Goal: Task Accomplishment & Management: Manage account settings

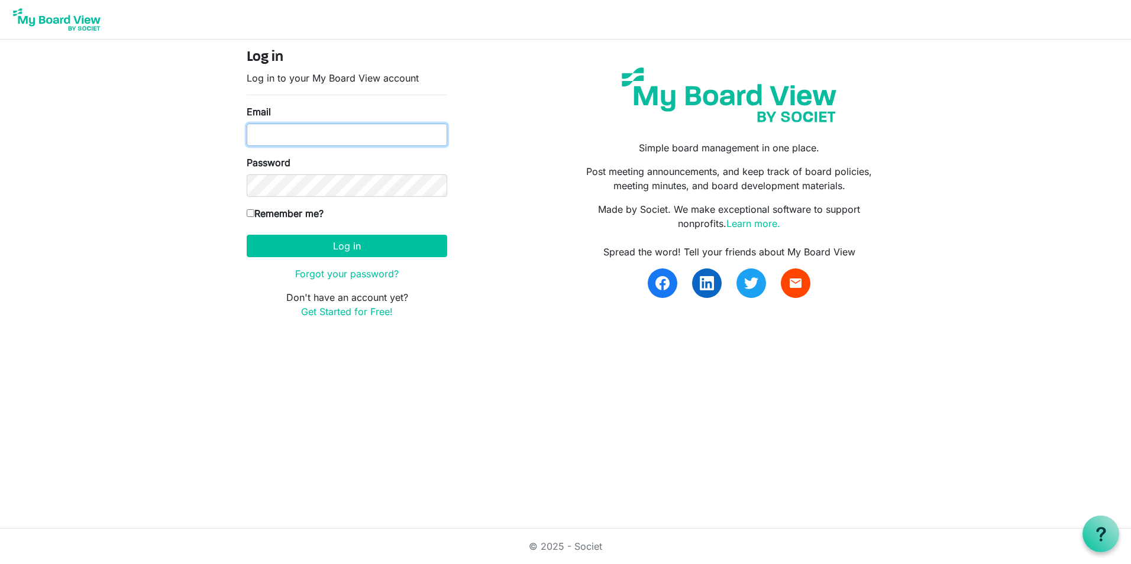
click at [387, 127] on input "Email" at bounding box center [347, 135] width 201 height 22
type input "hpappert@p2ptherapies.org"
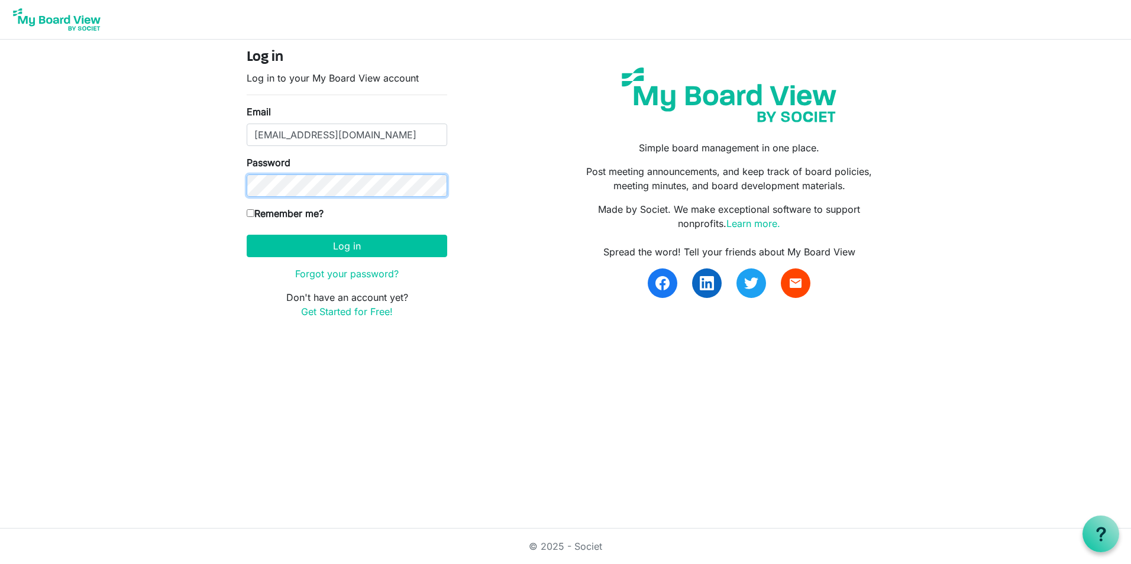
click at [247, 235] on button "Log in" at bounding box center [347, 246] width 201 height 22
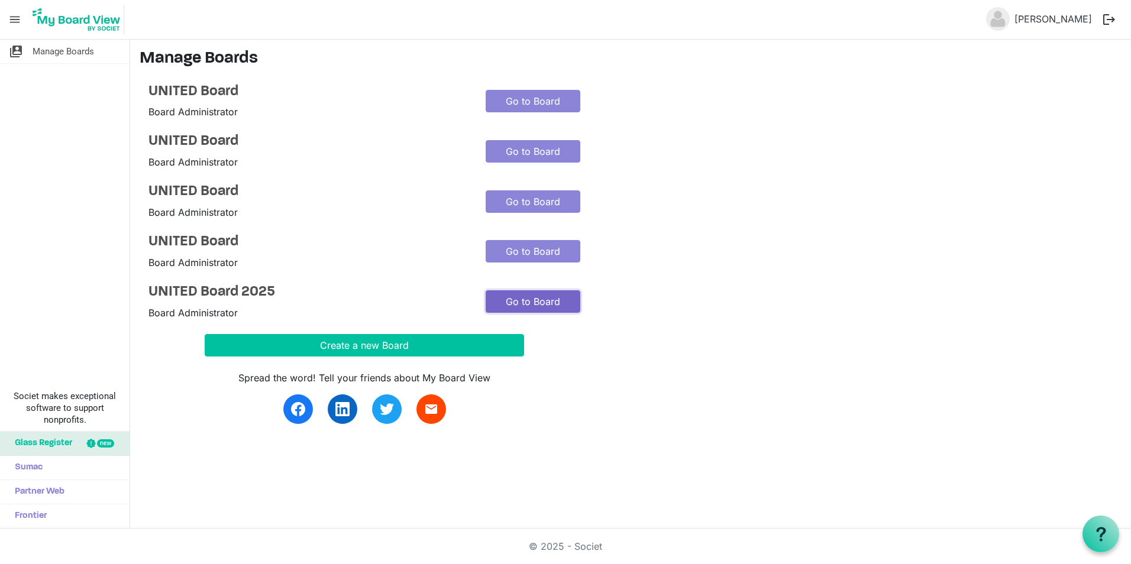
click at [508, 296] on link "Go to Board" at bounding box center [533, 302] width 95 height 22
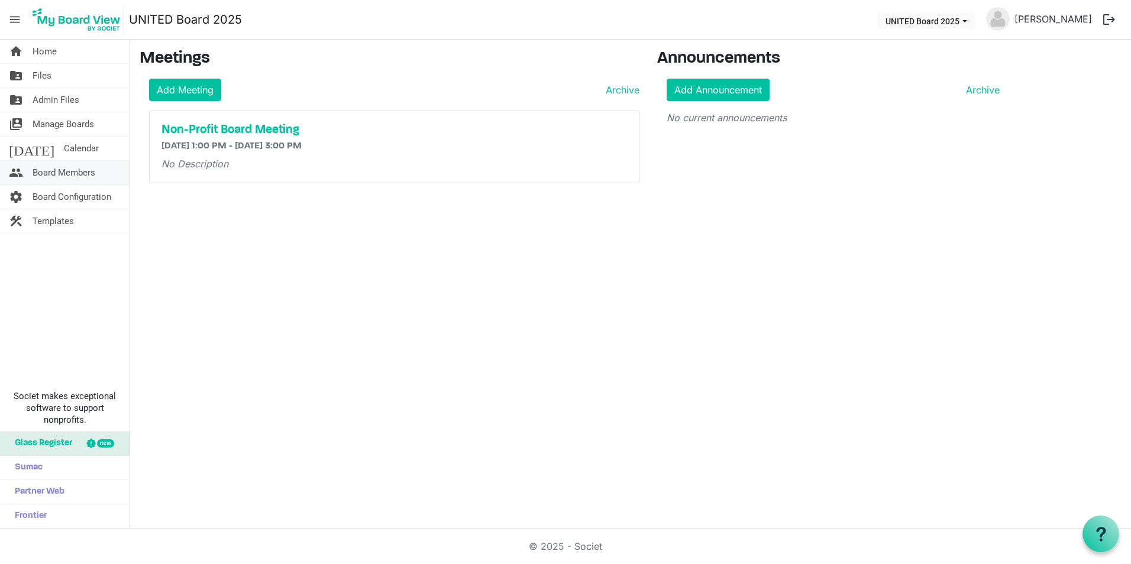
click at [102, 179] on link "people Board Members" at bounding box center [65, 173] width 130 height 24
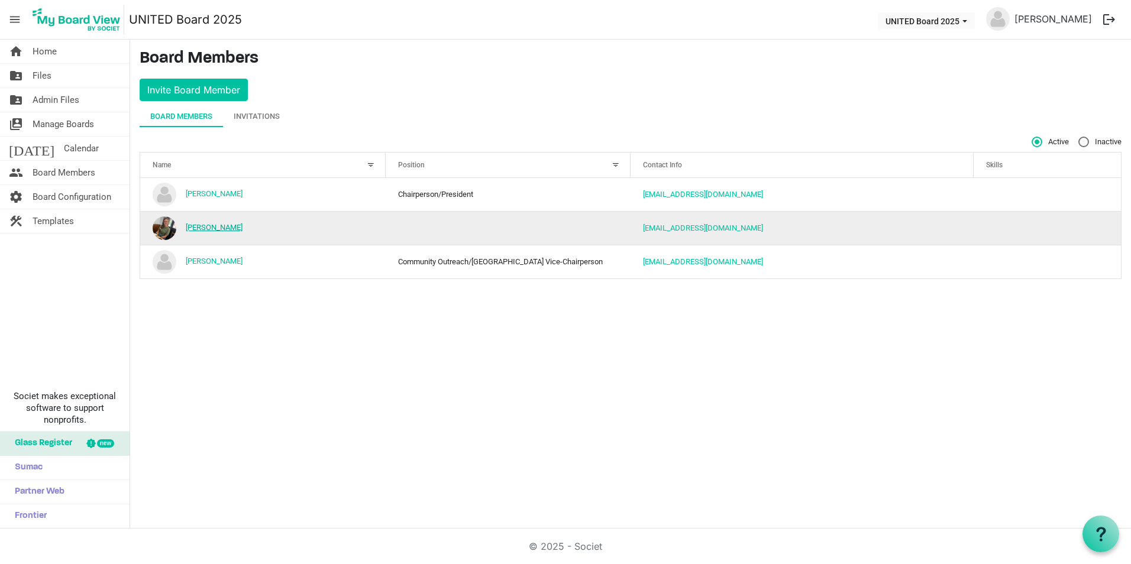
click at [211, 228] on link "Jordan Pickett" at bounding box center [214, 227] width 57 height 9
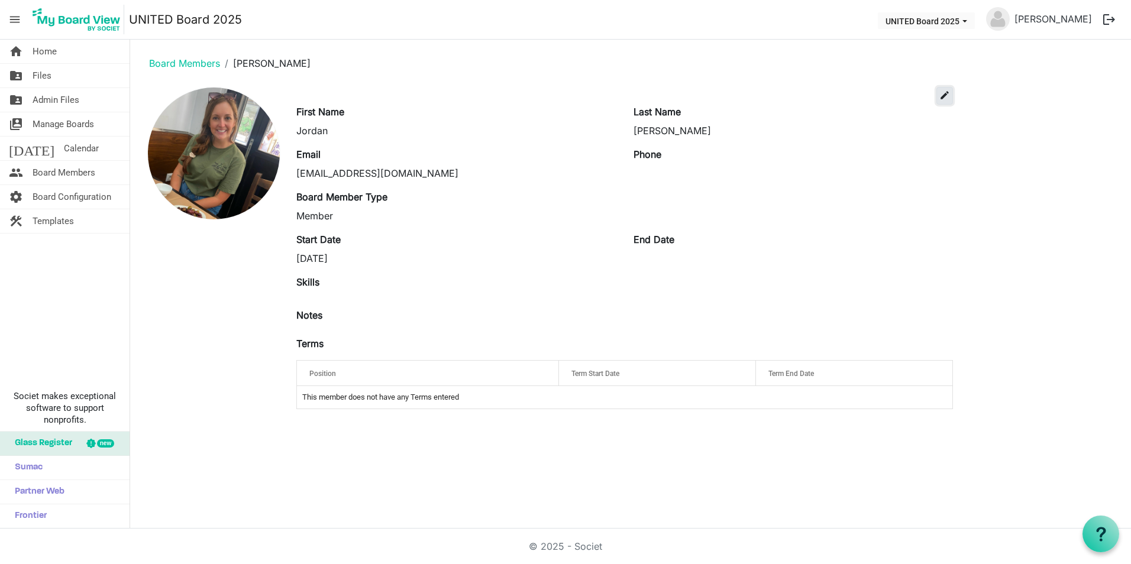
click at [948, 94] on span "edit" at bounding box center [945, 95] width 11 height 11
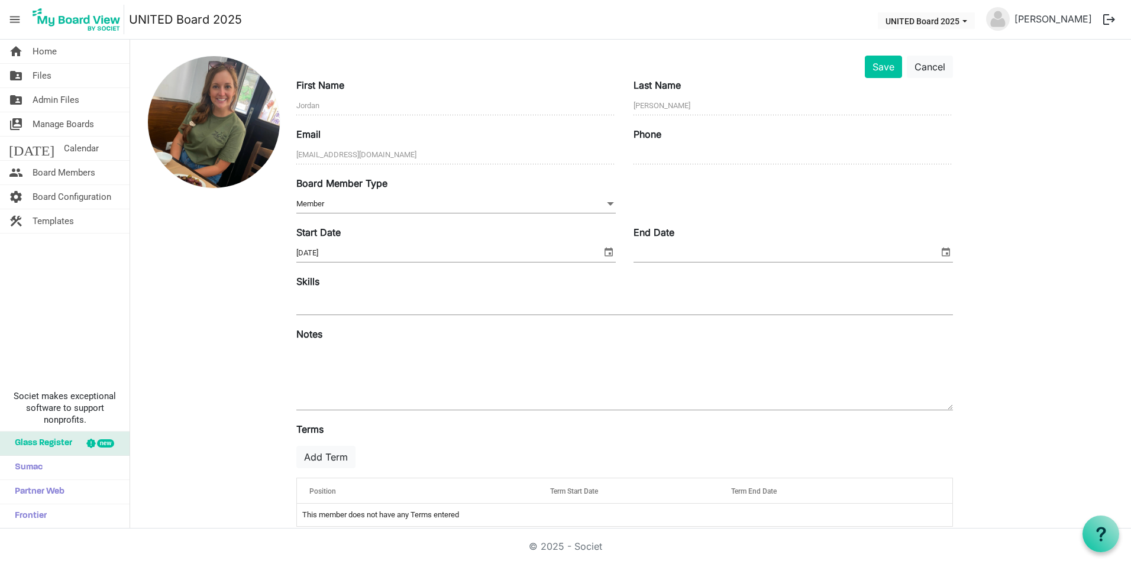
scroll to position [49, 0]
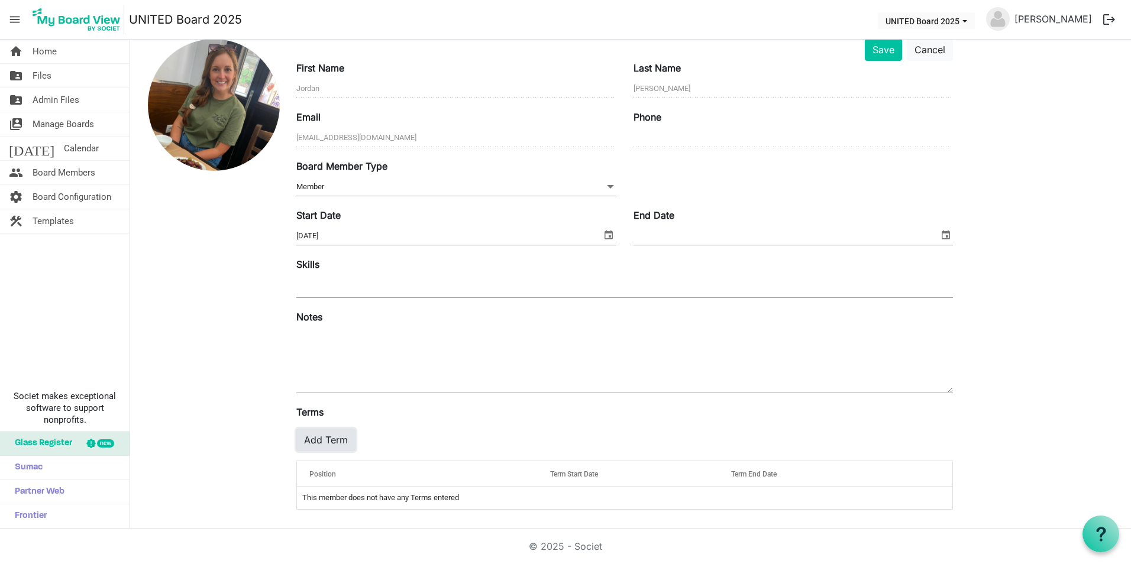
click at [339, 440] on button "Add Term" at bounding box center [325, 440] width 59 height 22
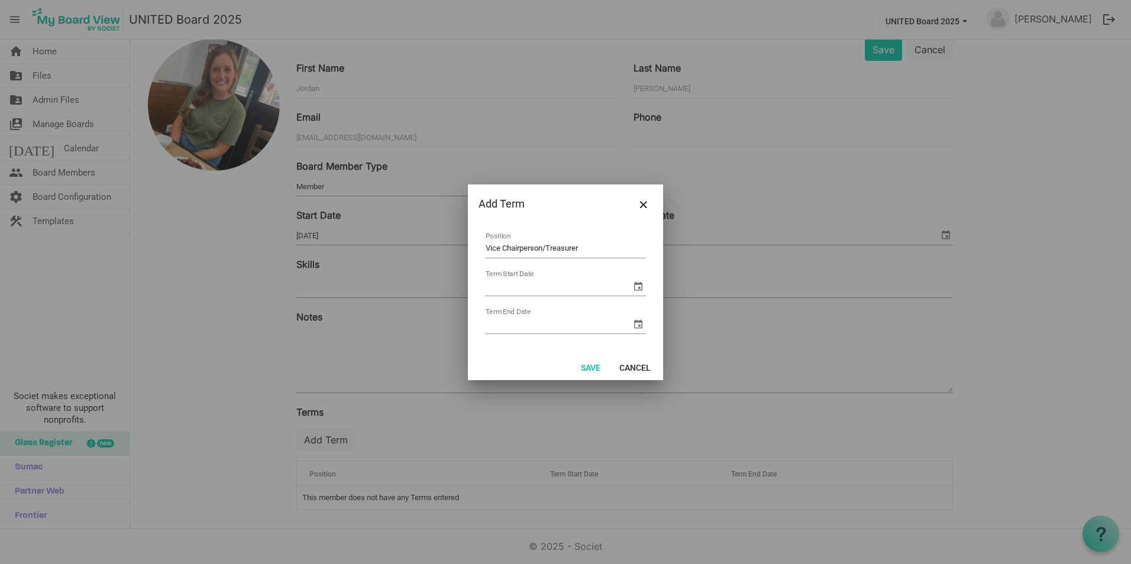
type input "Vice Chairperson/Treasurer"
click at [637, 284] on span "select" at bounding box center [638, 286] width 14 height 14
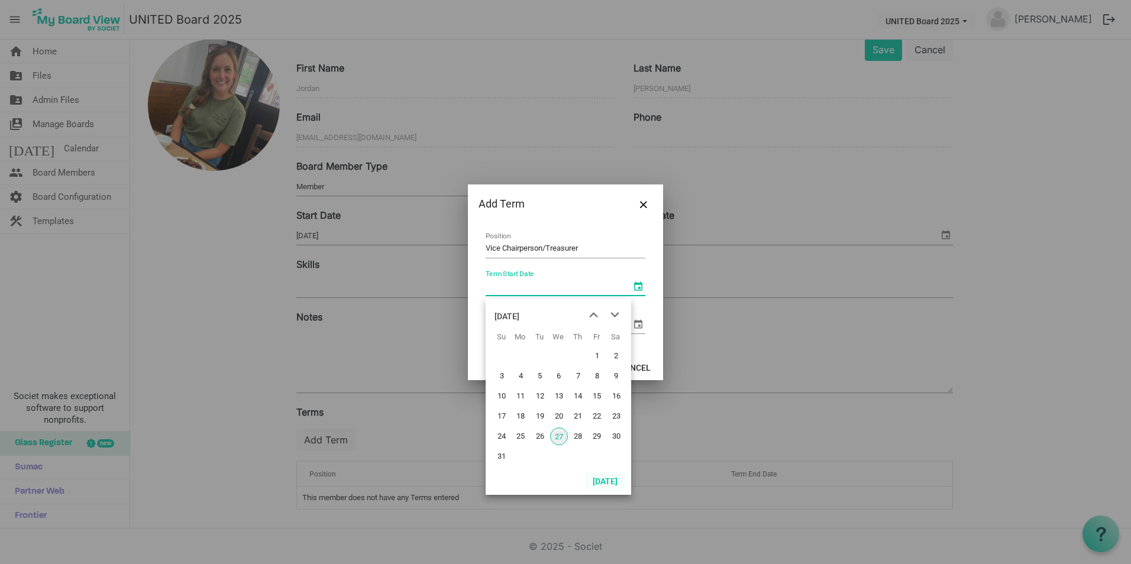
click at [617, 479] on button "Today" at bounding box center [605, 481] width 40 height 17
type input "8/27/2025"
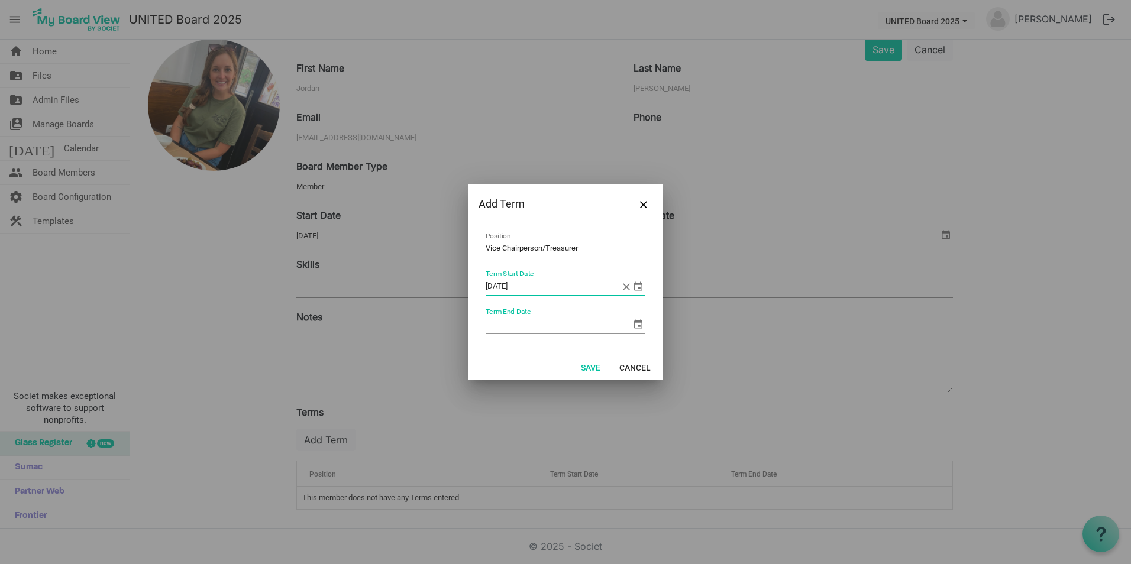
click at [640, 325] on span "select" at bounding box center [638, 324] width 14 height 14
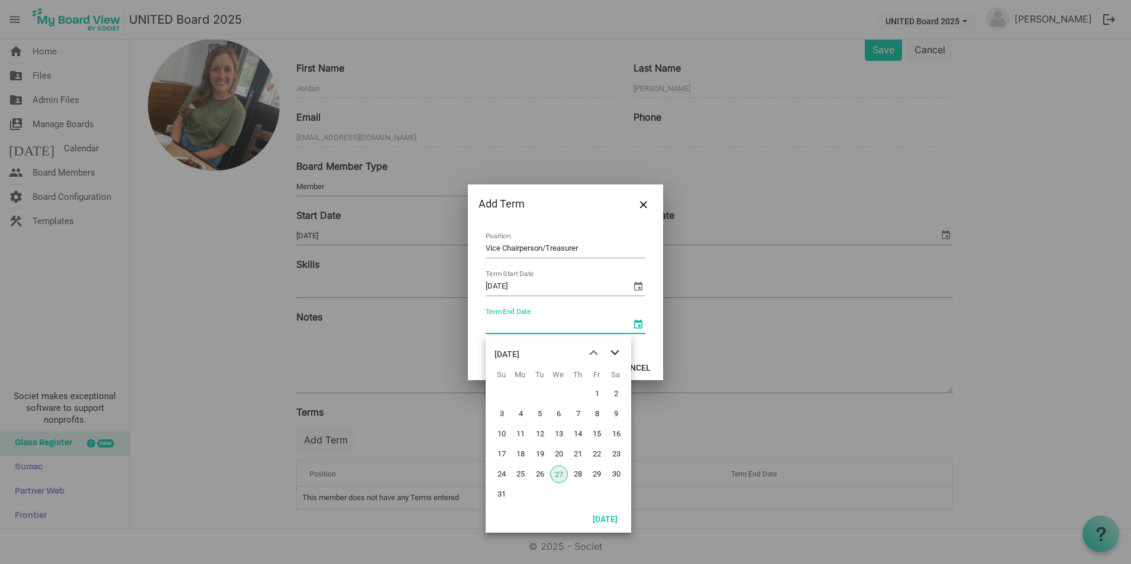
click at [619, 351] on span "next month" at bounding box center [615, 353] width 21 height 21
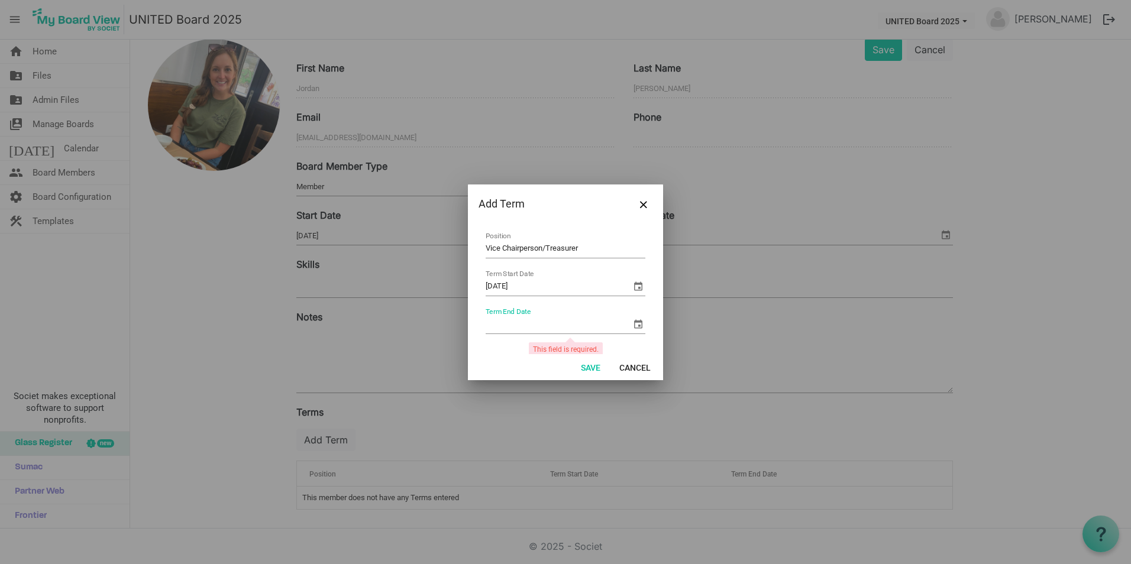
click at [631, 320] on span "select" at bounding box center [638, 324] width 14 height 14
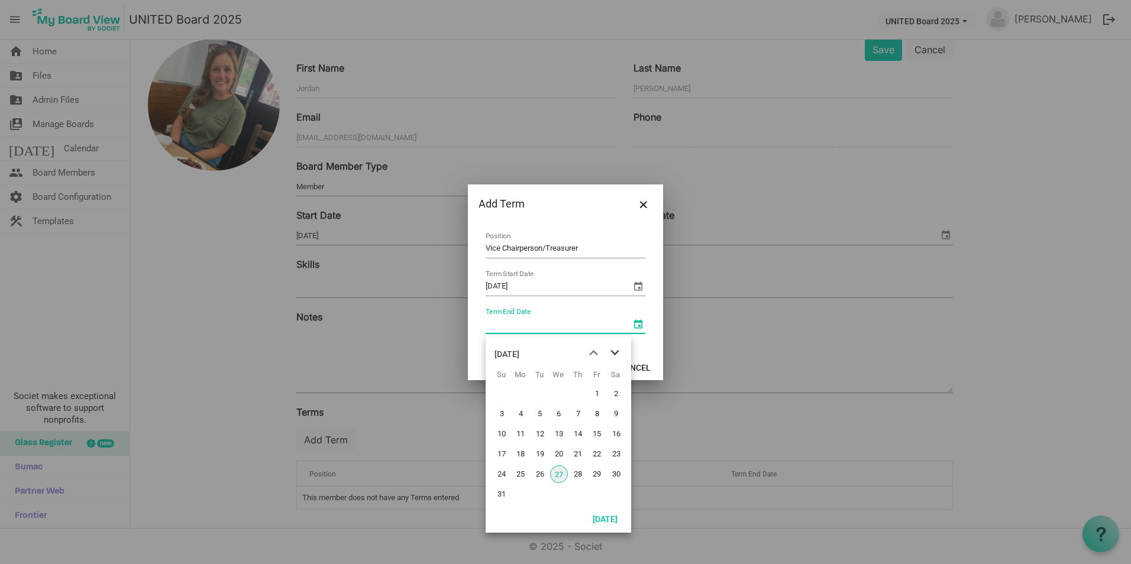
click at [616, 350] on span "next month" at bounding box center [615, 353] width 21 height 21
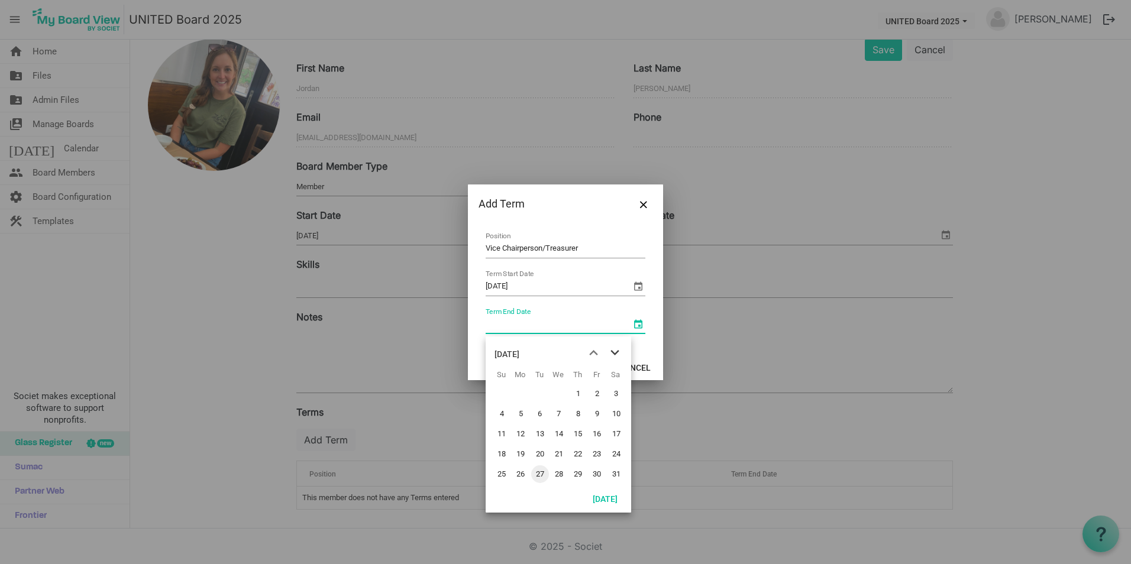
click at [616, 352] on span "next month" at bounding box center [615, 353] width 21 height 21
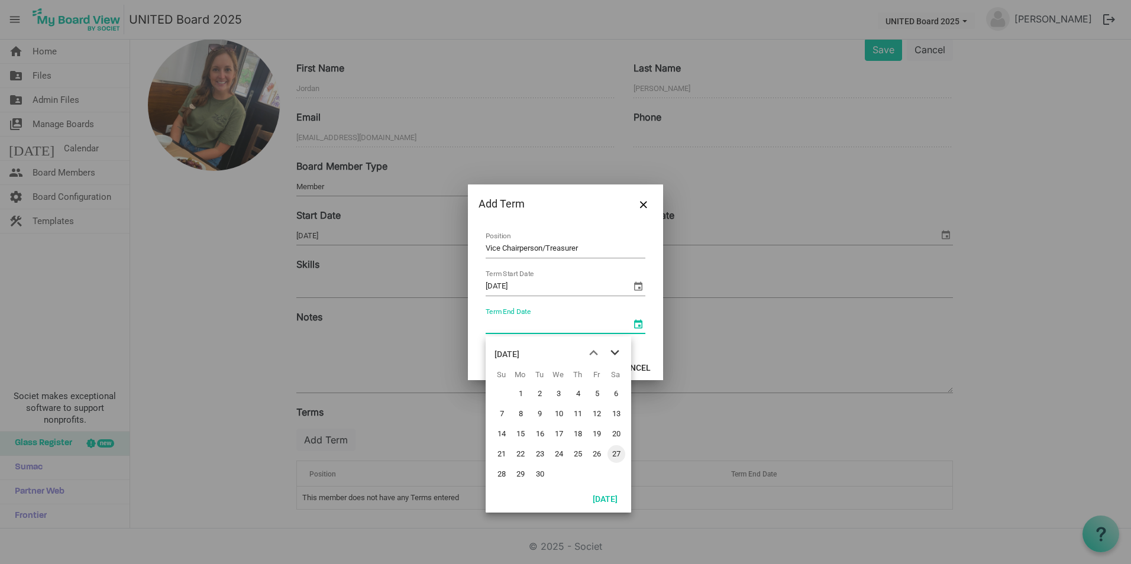
click at [616, 352] on span "next month" at bounding box center [615, 353] width 21 height 21
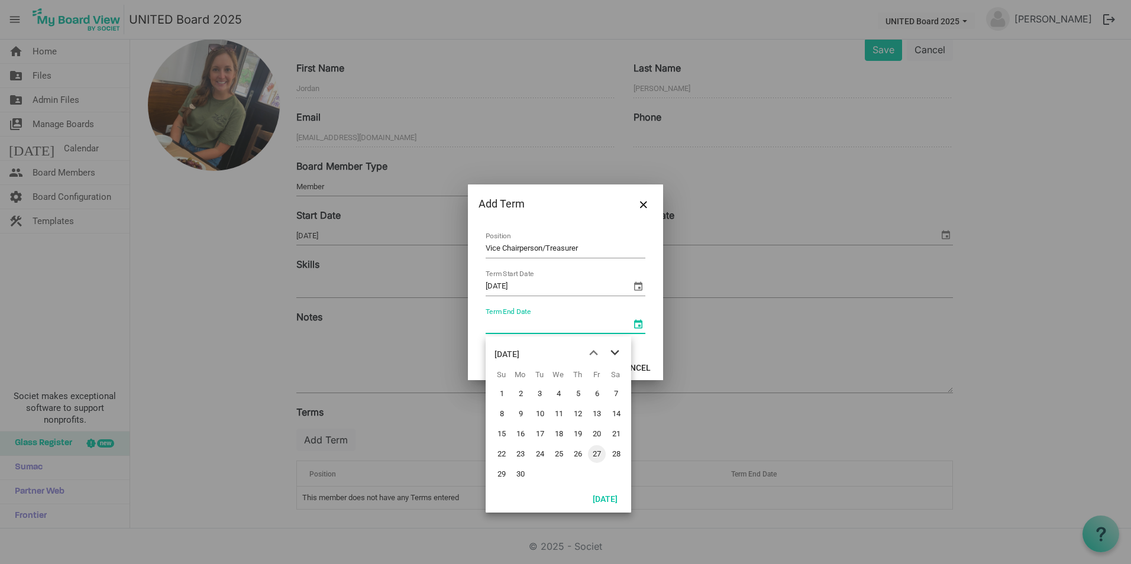
click at [616, 352] on span "next month" at bounding box center [615, 353] width 21 height 21
click at [584, 471] on span "31" at bounding box center [578, 475] width 18 height 18
type input "12/31/2026"
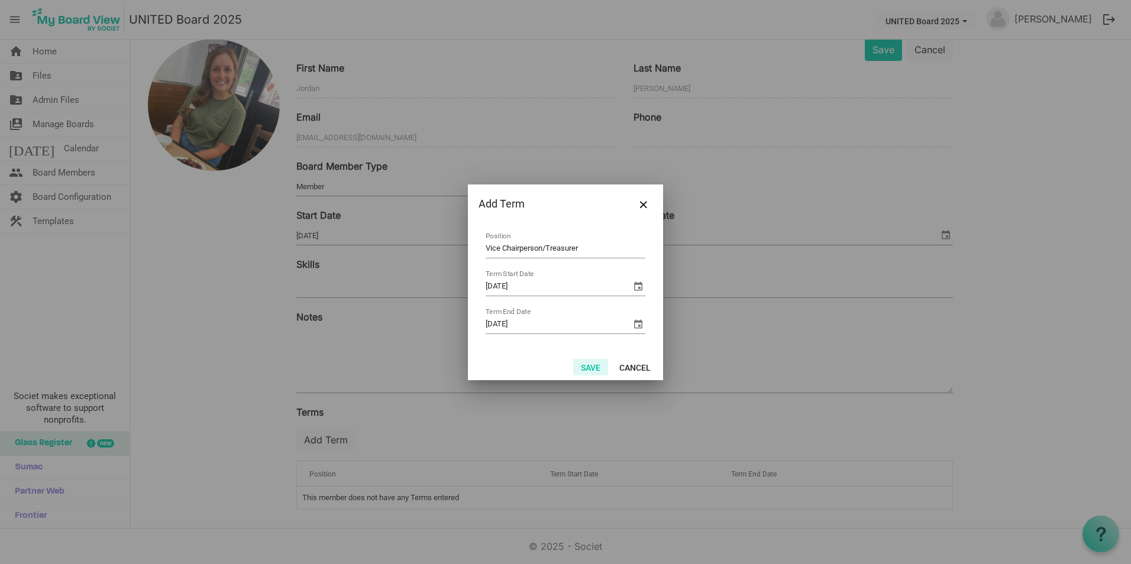
click at [585, 369] on button "Save" at bounding box center [590, 367] width 35 height 17
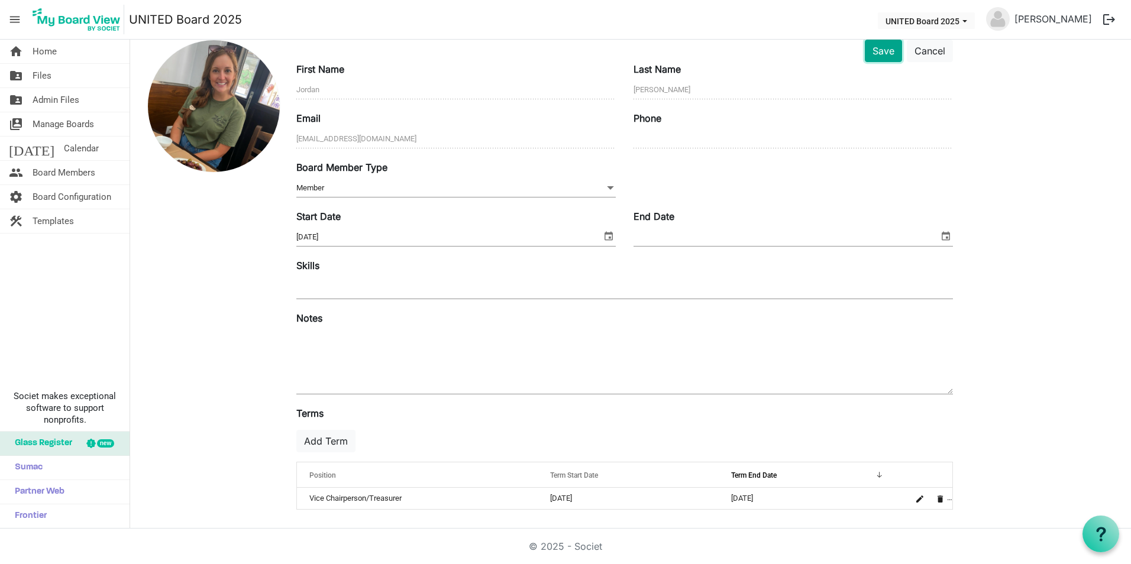
click at [883, 54] on button "Save" at bounding box center [883, 51] width 37 height 22
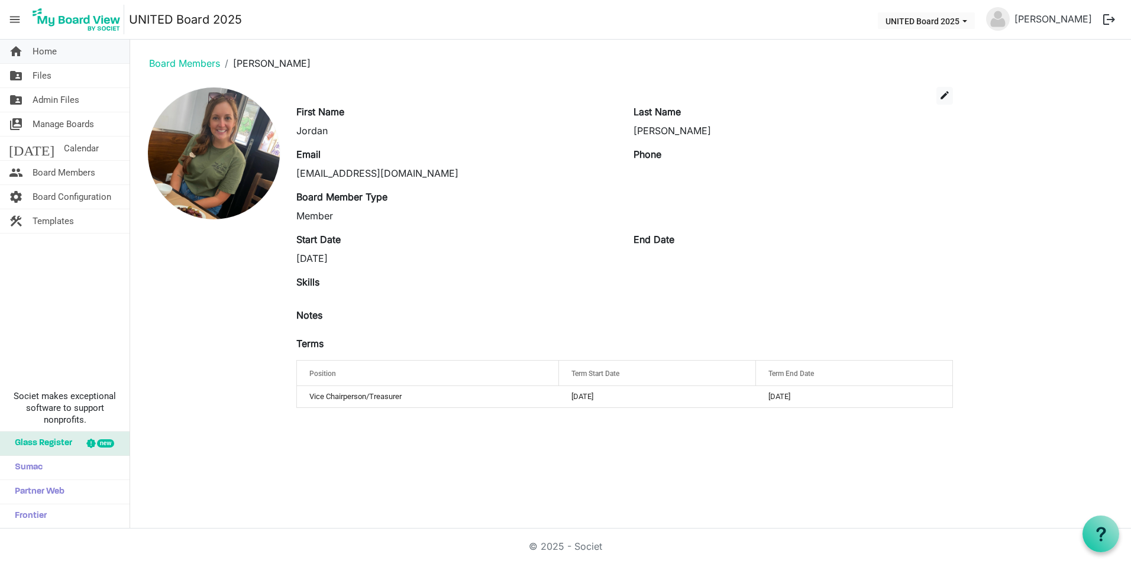
click at [78, 60] on link "home Home" at bounding box center [65, 52] width 130 height 24
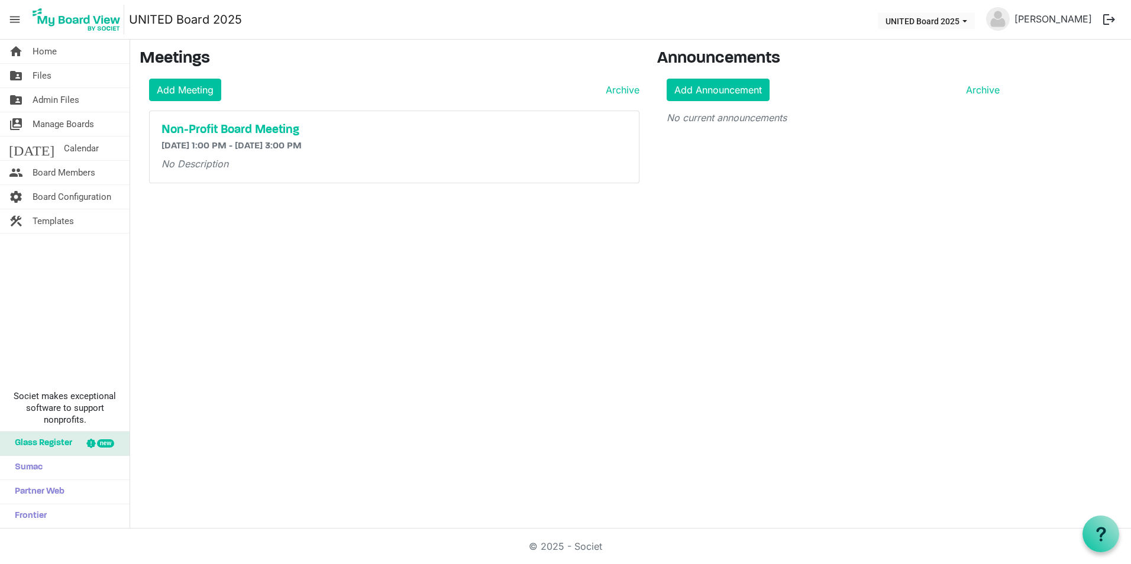
click at [1010, 17] on img at bounding box center [998, 19] width 24 height 24
click at [1010, 28] on img at bounding box center [998, 19] width 24 height 24
click at [1052, 20] on link "[PERSON_NAME]" at bounding box center [1053, 19] width 87 height 24
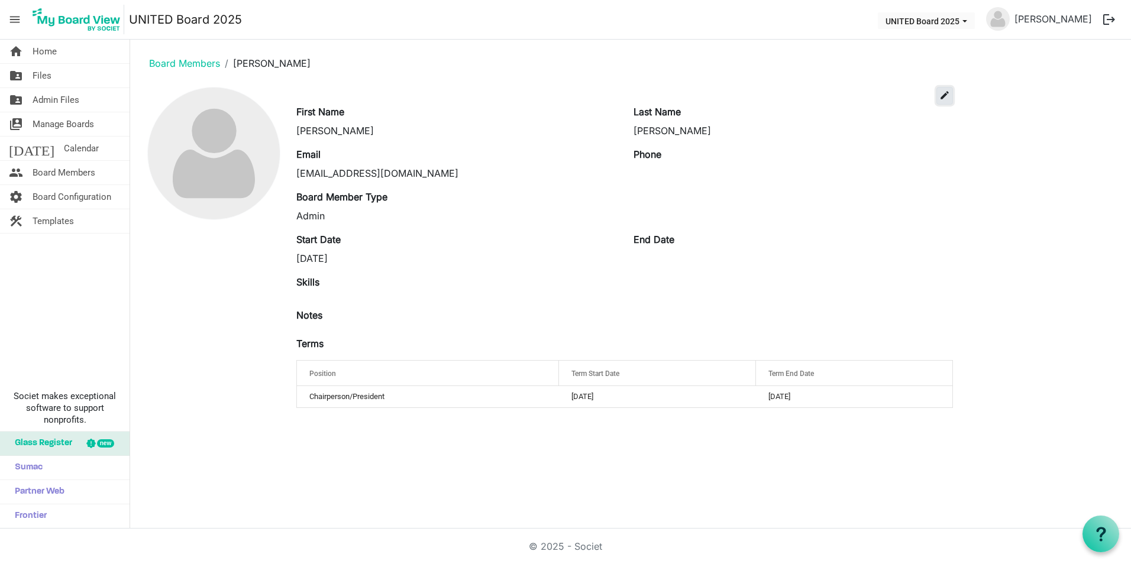
click at [946, 95] on span "edit" at bounding box center [945, 95] width 11 height 11
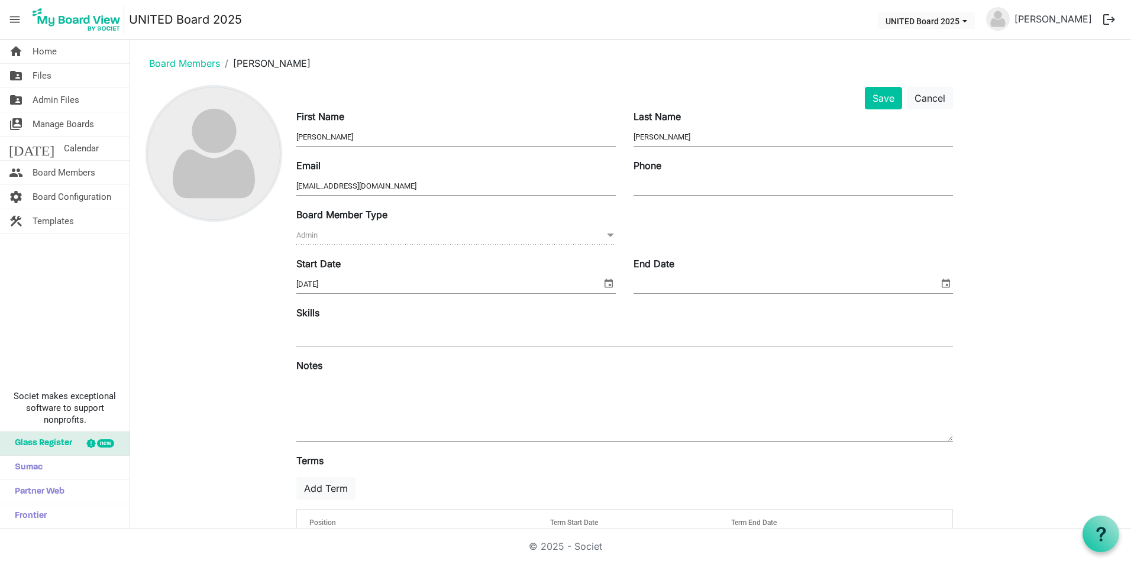
click at [205, 157] on img at bounding box center [214, 154] width 132 height 132
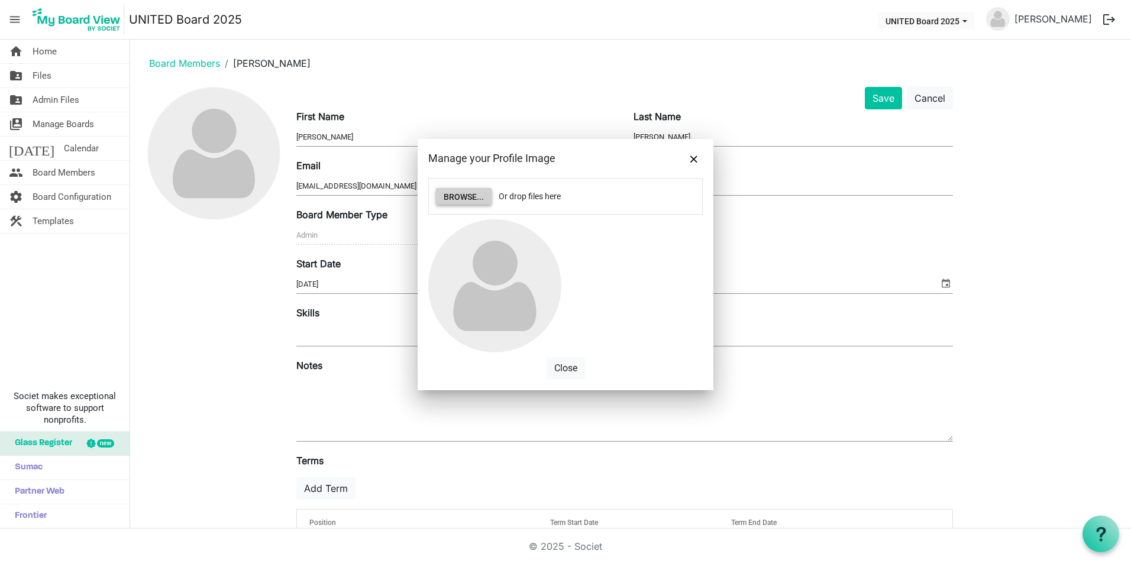
click at [463, 195] on button "Browse..." at bounding box center [464, 196] width 56 height 17
click at [695, 160] on span "Close" at bounding box center [694, 159] width 7 height 7
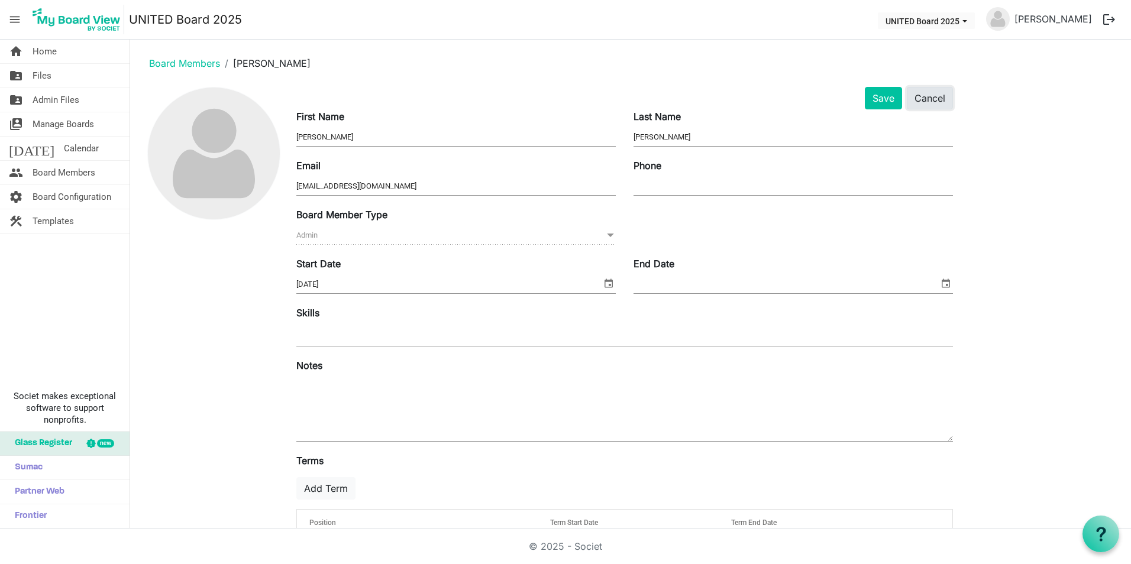
click at [937, 94] on button "Cancel" at bounding box center [930, 98] width 46 height 22
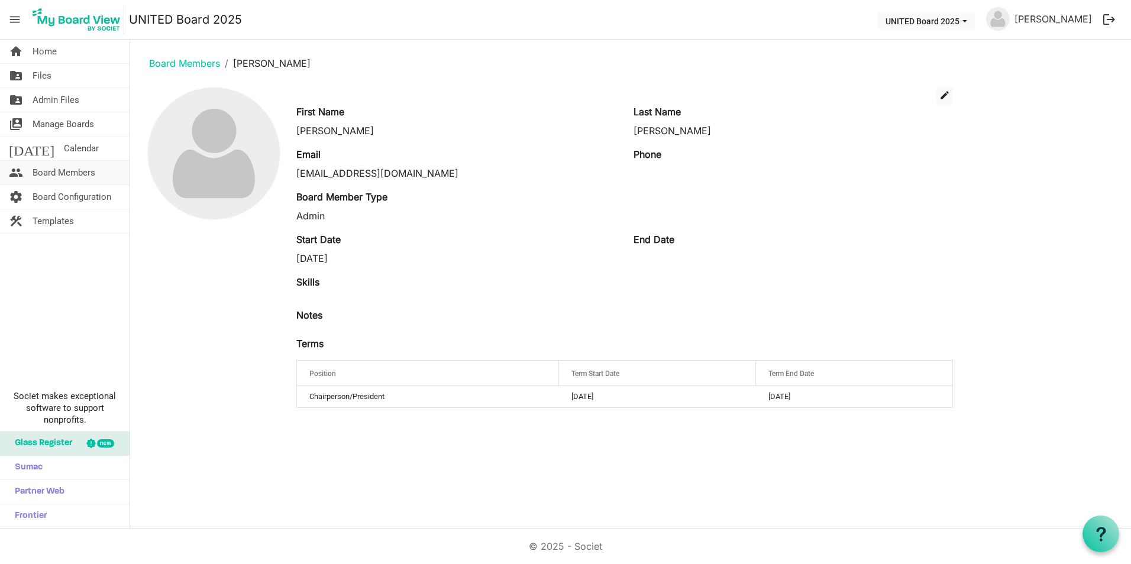
click at [81, 167] on span "Board Members" at bounding box center [64, 173] width 63 height 24
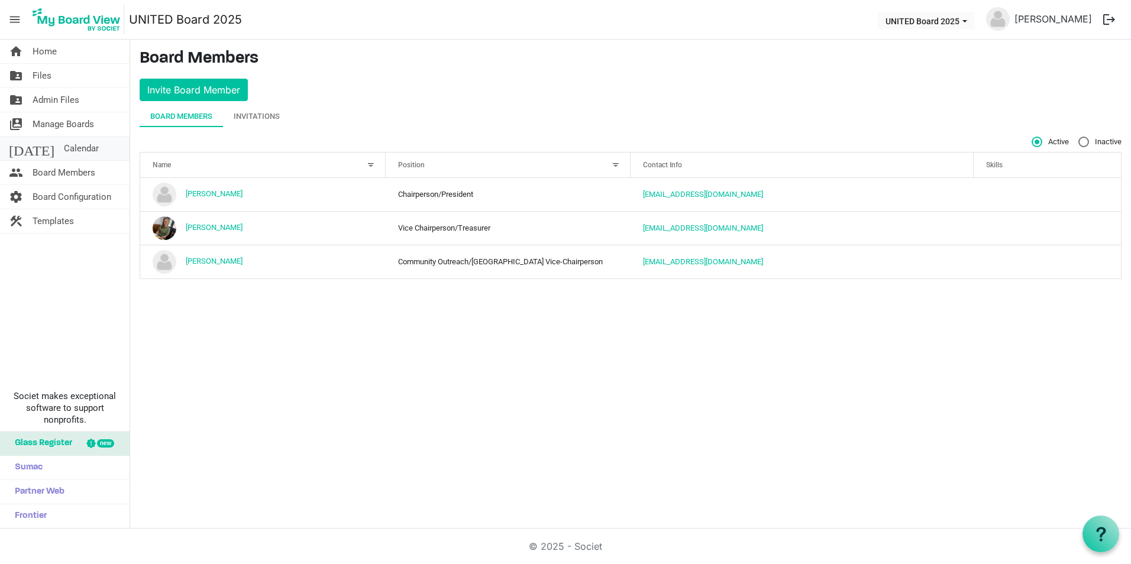
click at [86, 151] on link "today Calendar" at bounding box center [65, 149] width 130 height 24
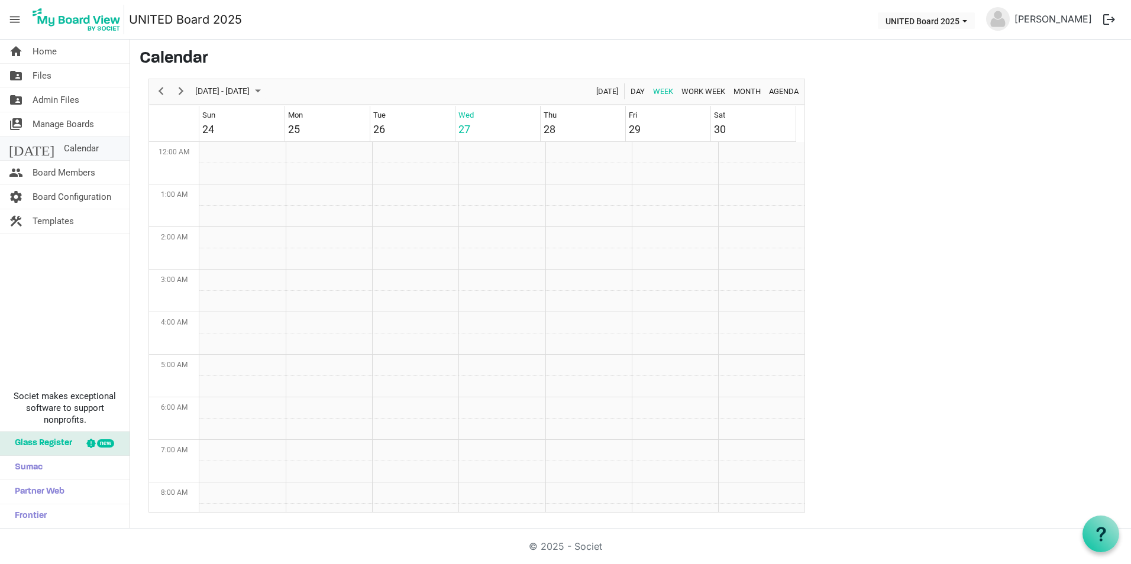
scroll to position [383, 0]
click at [72, 54] on link "home Home" at bounding box center [65, 52] width 130 height 24
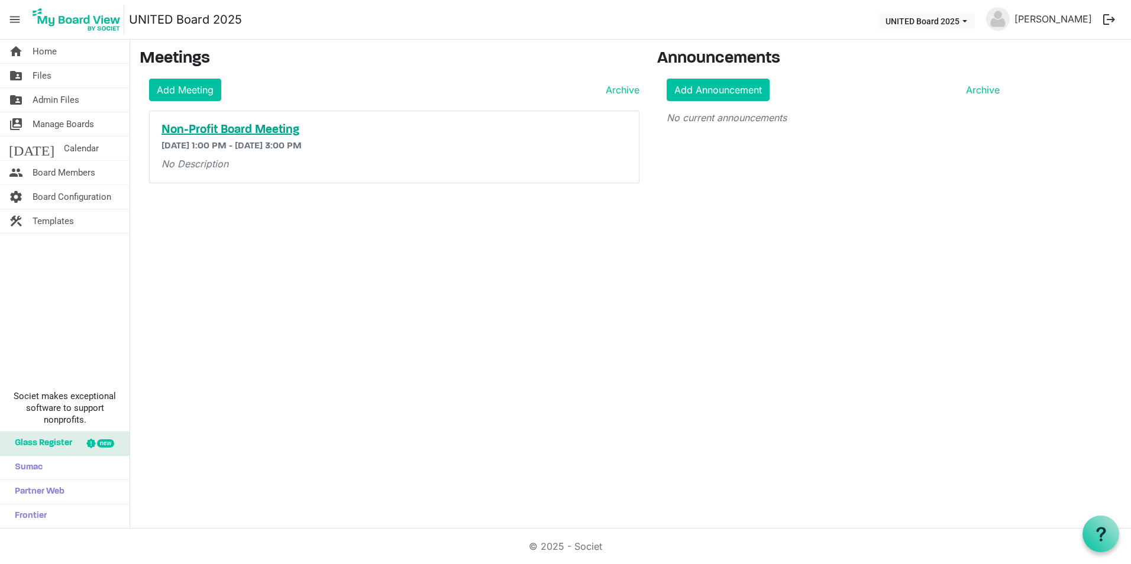
click at [284, 126] on h5 "Non-Profit Board Meeting" at bounding box center [395, 130] width 466 height 14
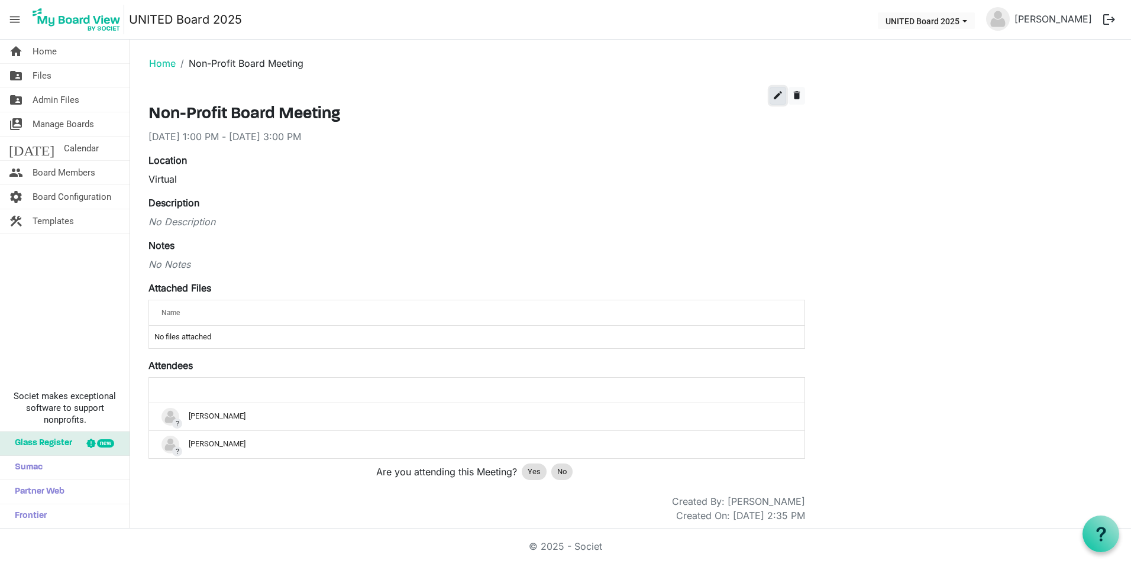
click at [778, 91] on span "edit" at bounding box center [778, 95] width 11 height 11
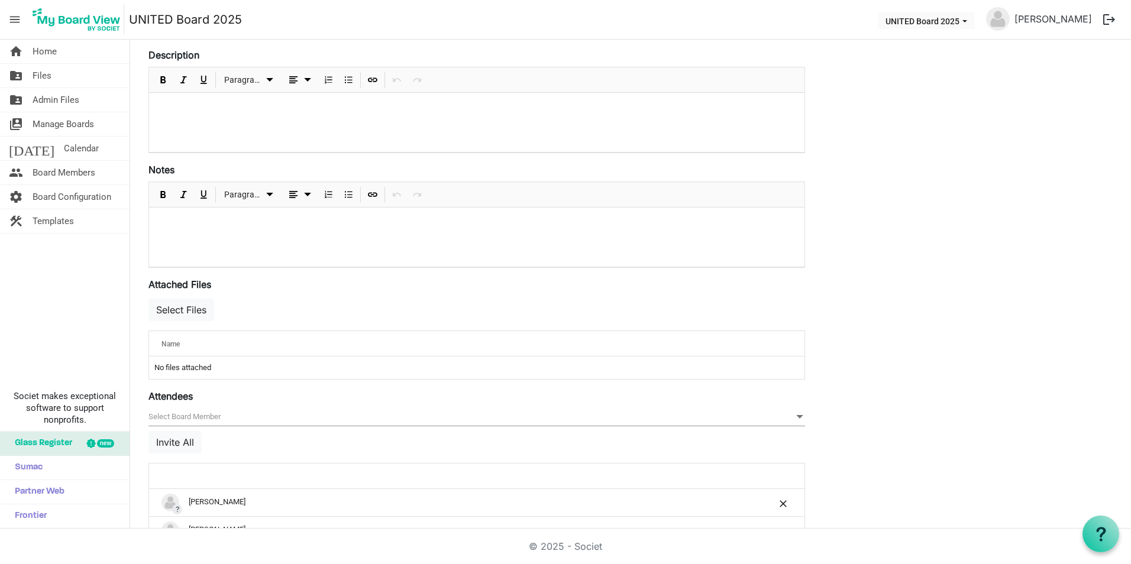
scroll to position [263, 0]
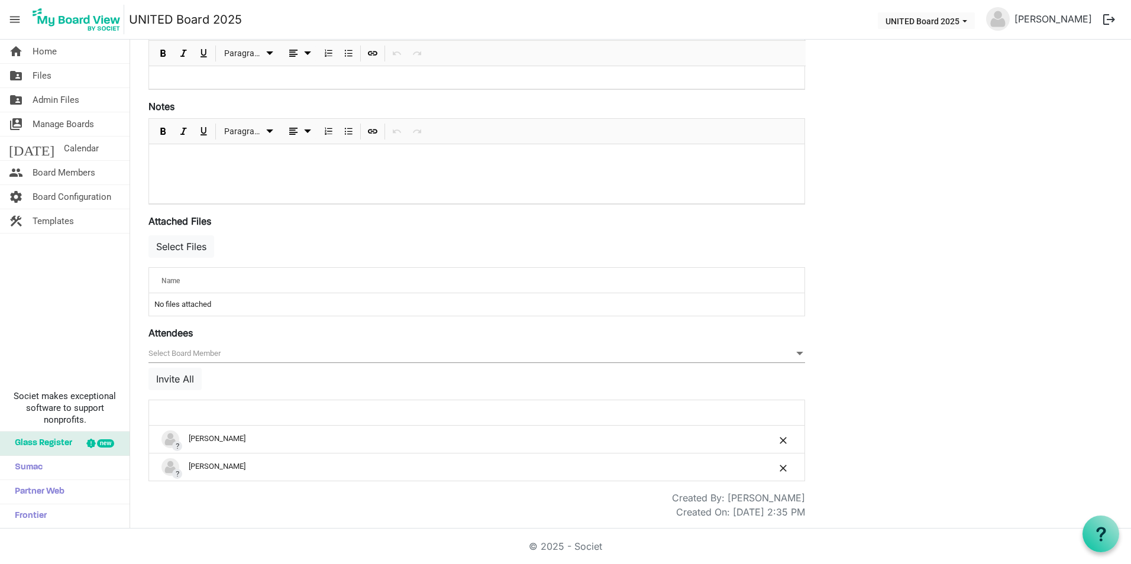
click at [229, 345] on span "null" at bounding box center [477, 354] width 657 height 18
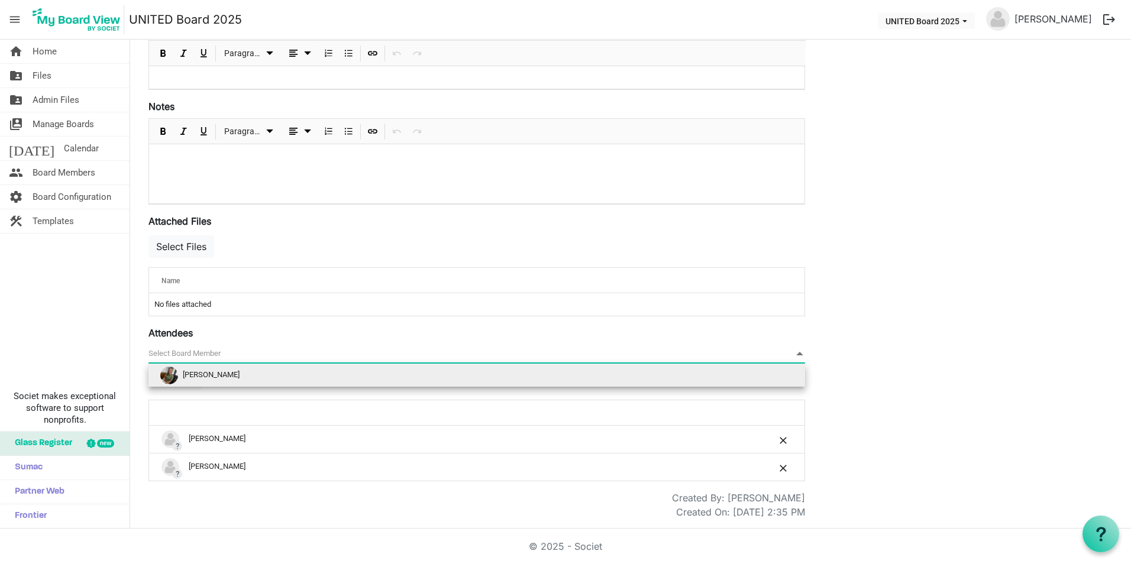
click at [224, 371] on span "[PERSON_NAME]" at bounding box center [211, 375] width 57 height 9
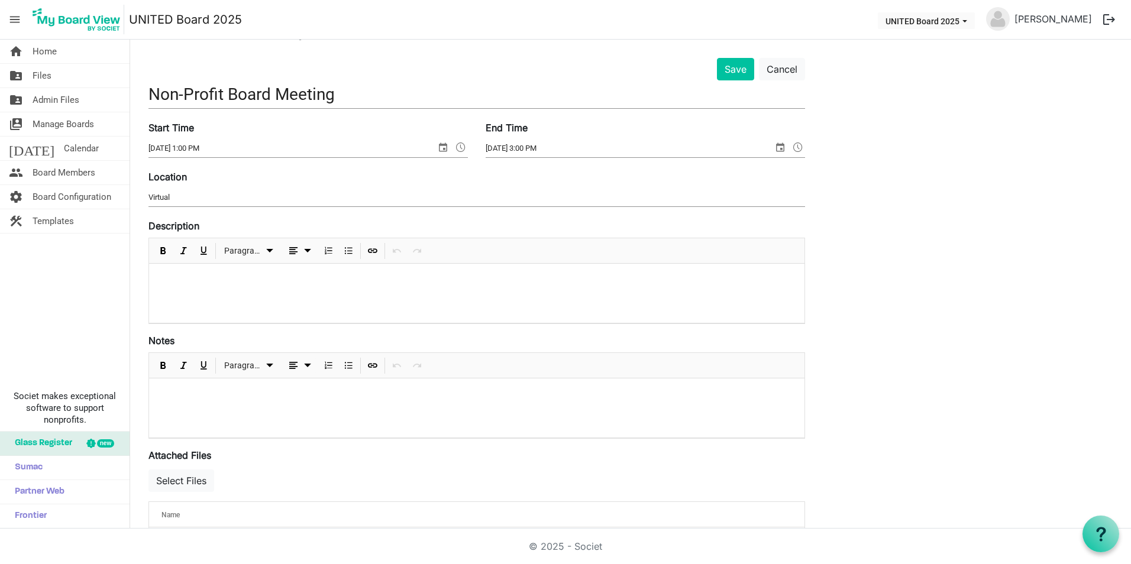
scroll to position [0, 0]
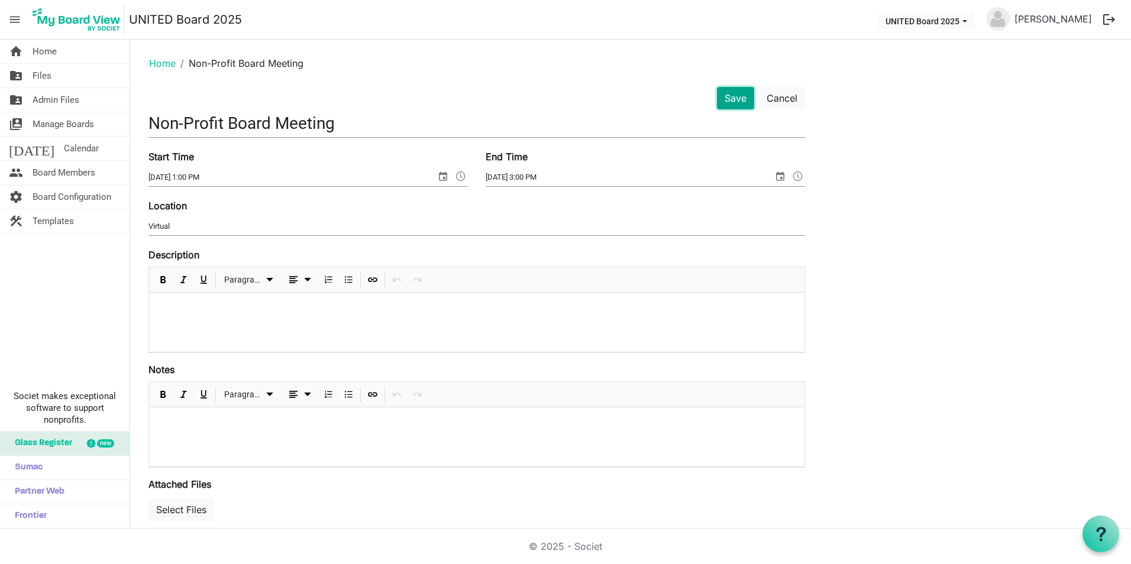
click at [742, 96] on button "Save" at bounding box center [735, 98] width 37 height 22
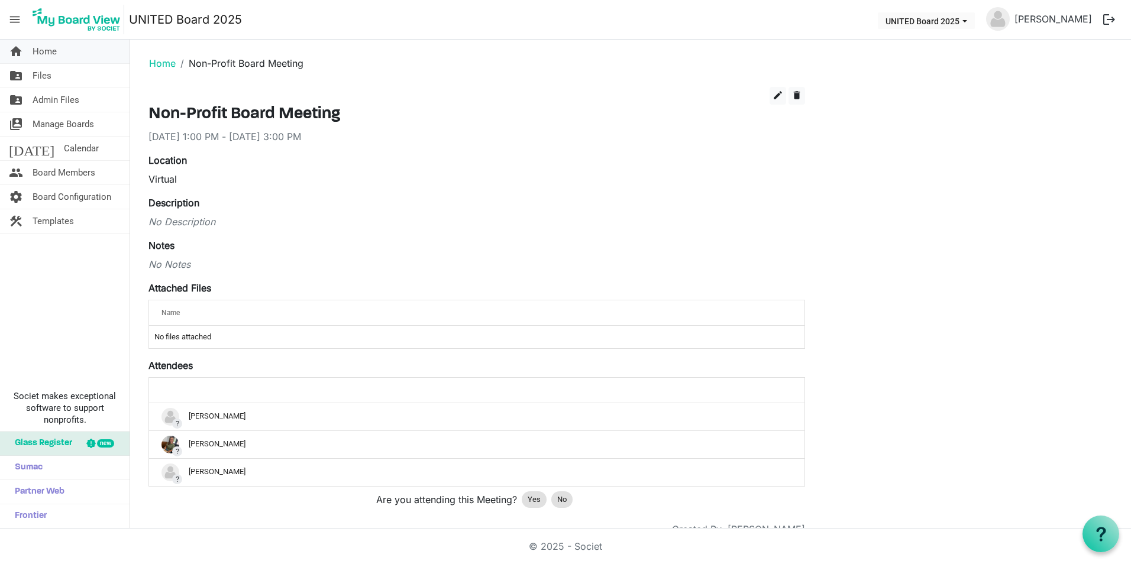
click at [57, 59] on link "home Home" at bounding box center [65, 52] width 130 height 24
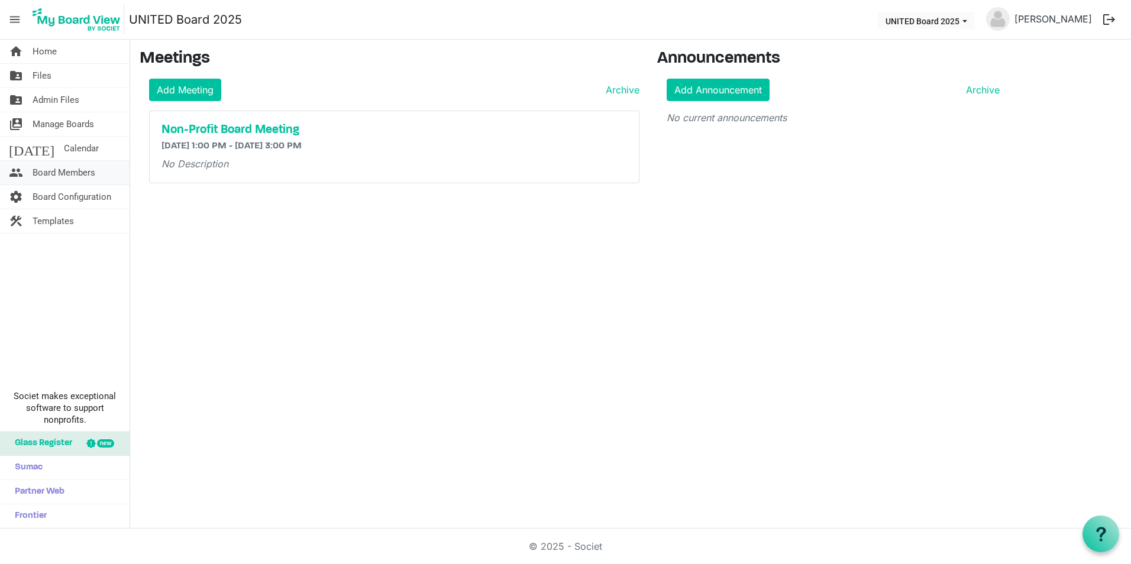
click at [69, 176] on span "Board Members" at bounding box center [64, 173] width 63 height 24
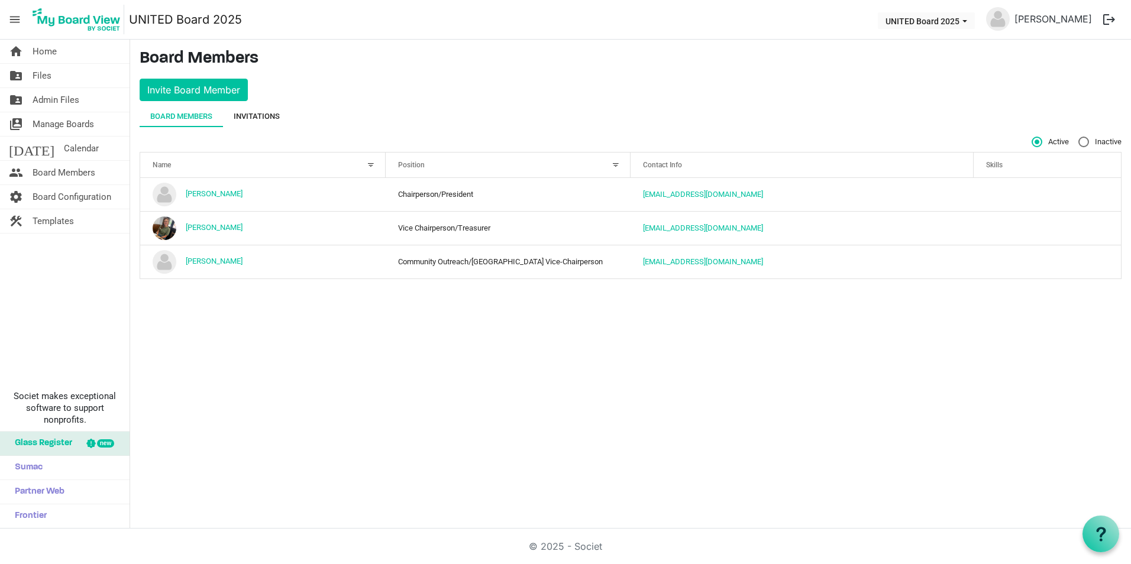
click at [253, 122] on div "Invitations" at bounding box center [257, 117] width 46 height 12
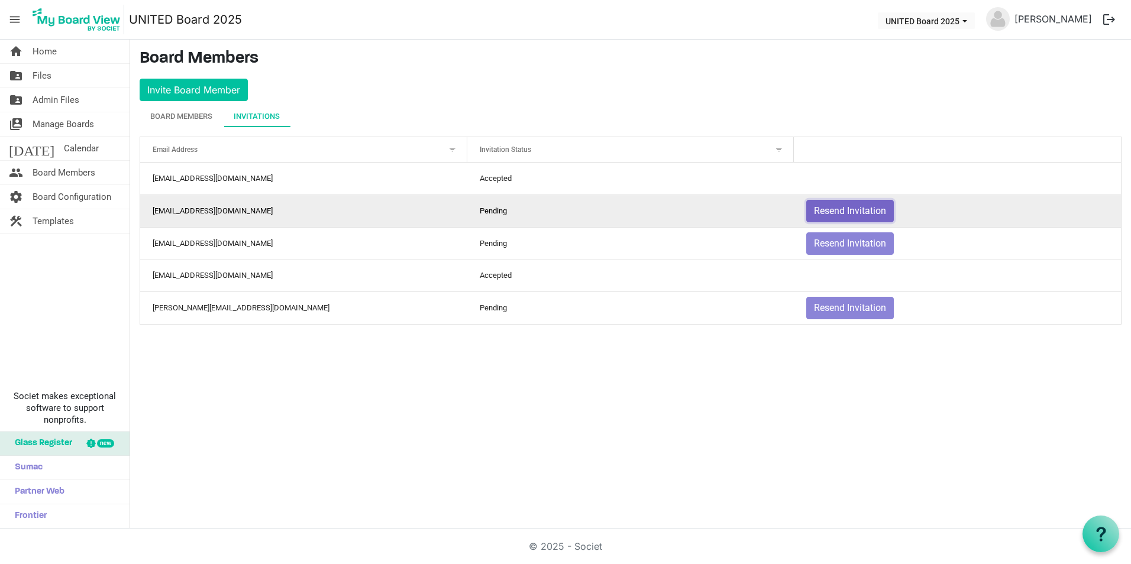
click at [839, 206] on button "Resend Invitation" at bounding box center [850, 211] width 88 height 22
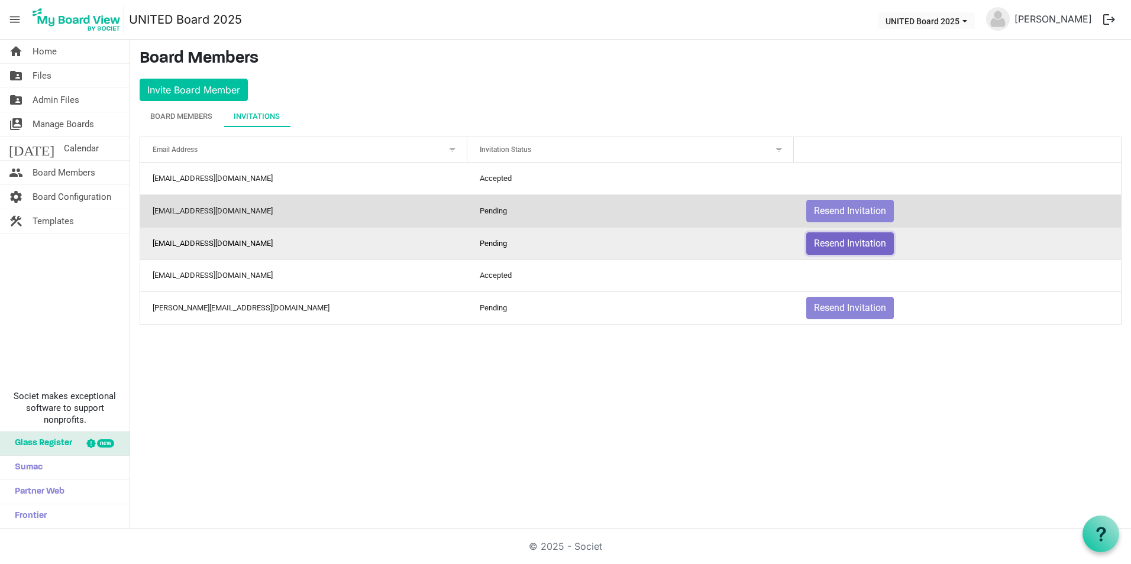
click at [849, 238] on button "Resend Invitation" at bounding box center [850, 244] width 88 height 22
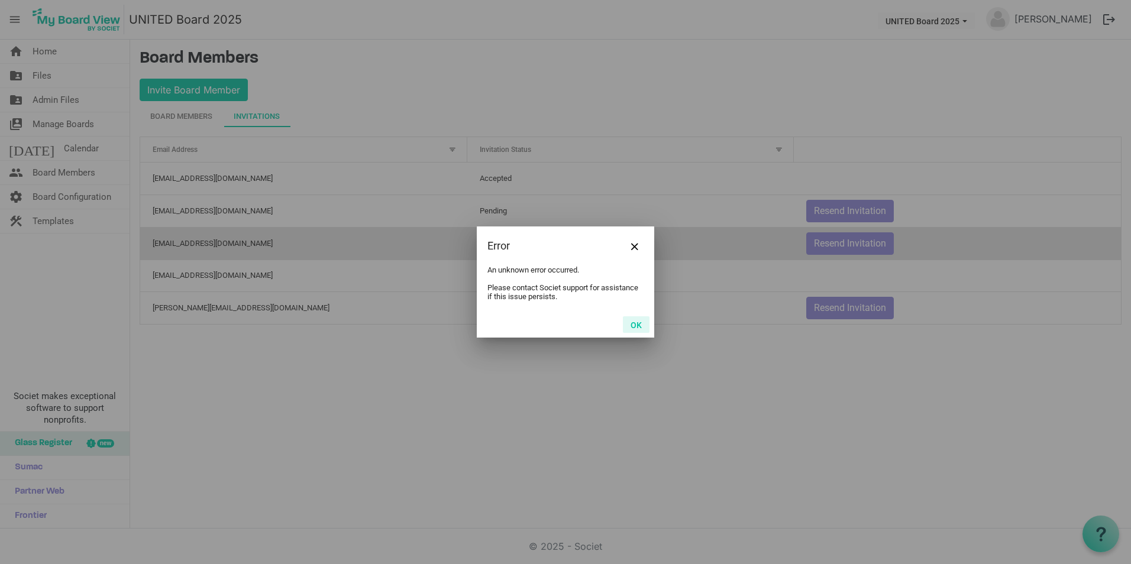
click at [633, 320] on button "OK" at bounding box center [636, 325] width 27 height 17
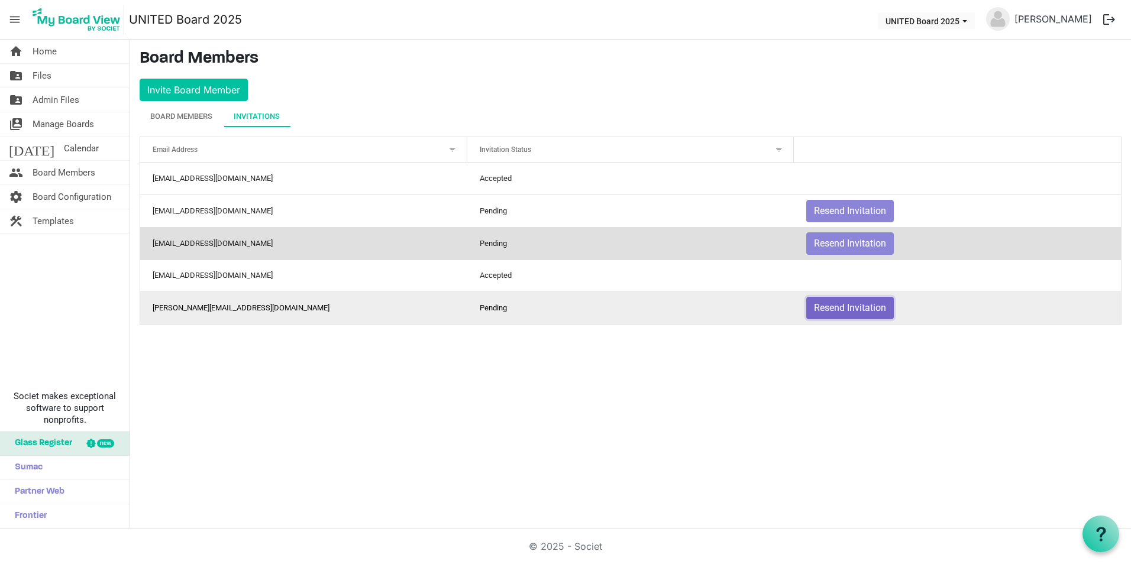
click at [844, 305] on button "Resend Invitation" at bounding box center [850, 308] width 88 height 22
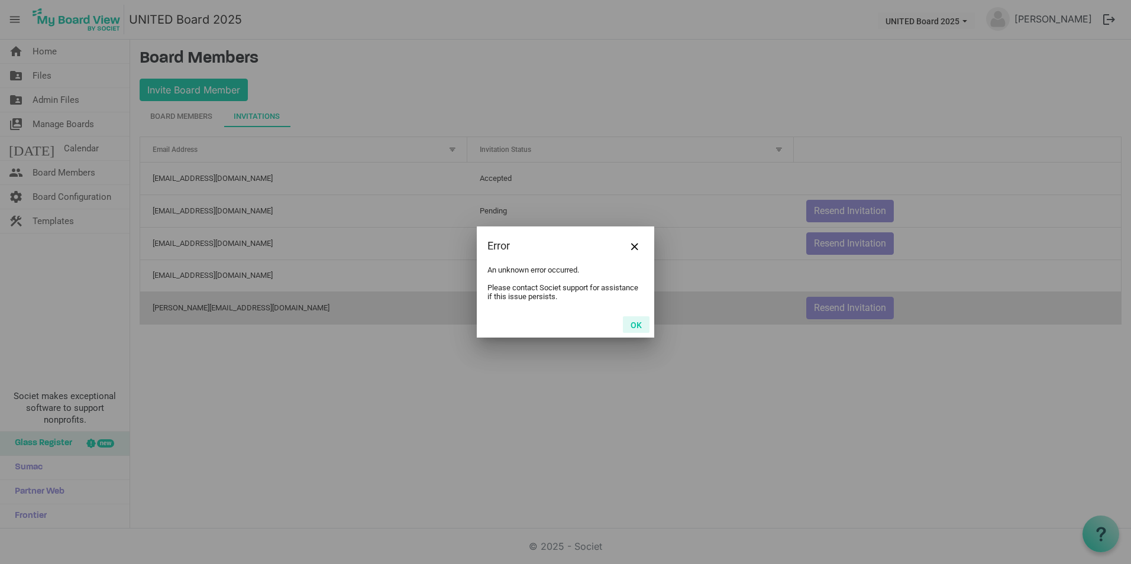
click at [630, 323] on button "OK" at bounding box center [636, 325] width 27 height 17
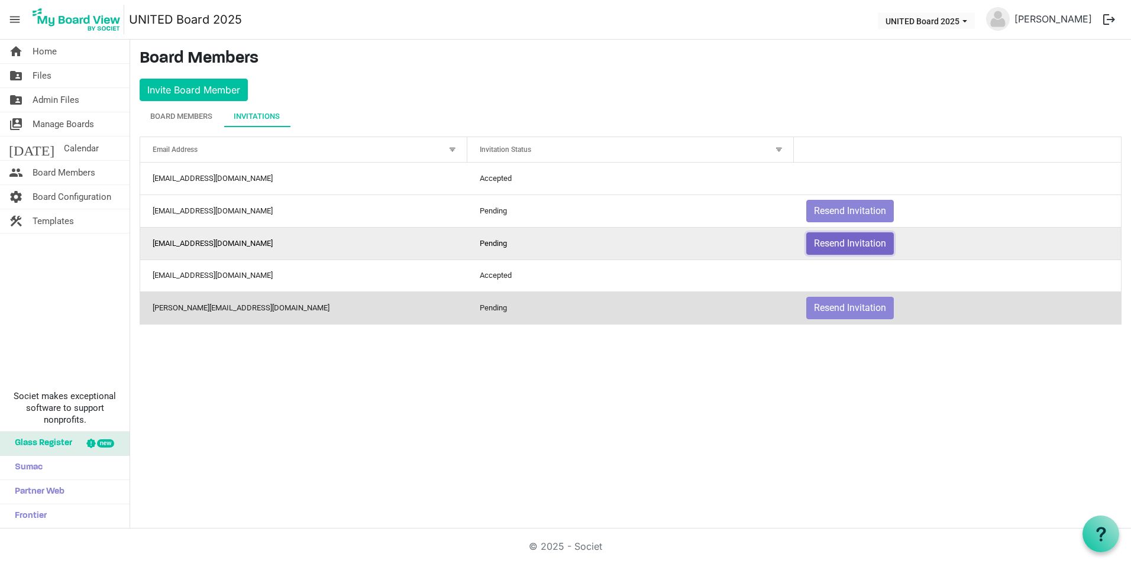
click at [841, 237] on button "Resend Invitation" at bounding box center [850, 244] width 88 height 22
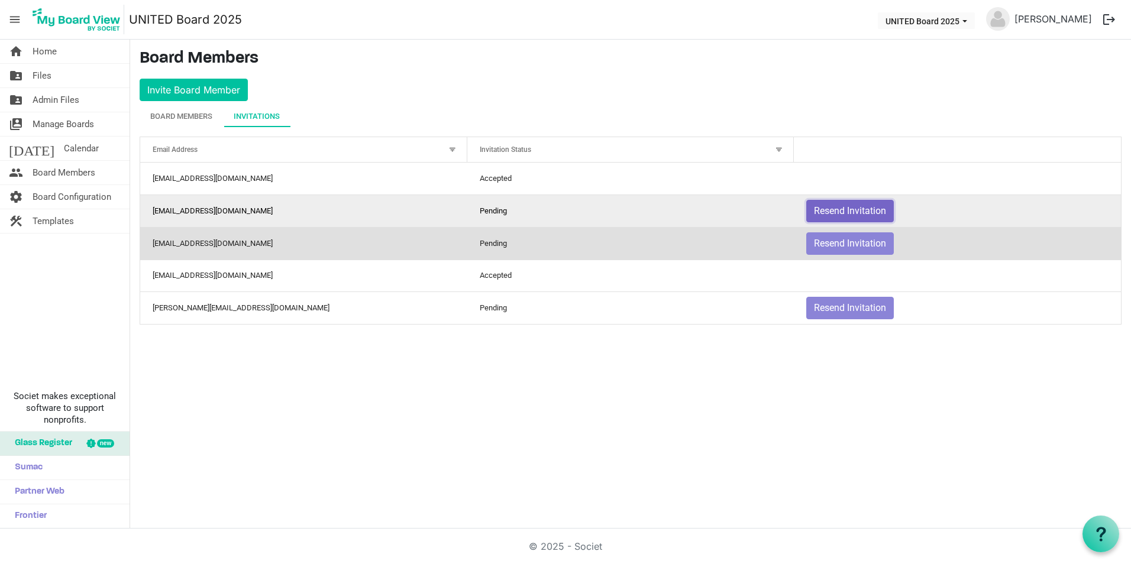
click at [860, 205] on button "Resend Invitation" at bounding box center [850, 211] width 88 height 22
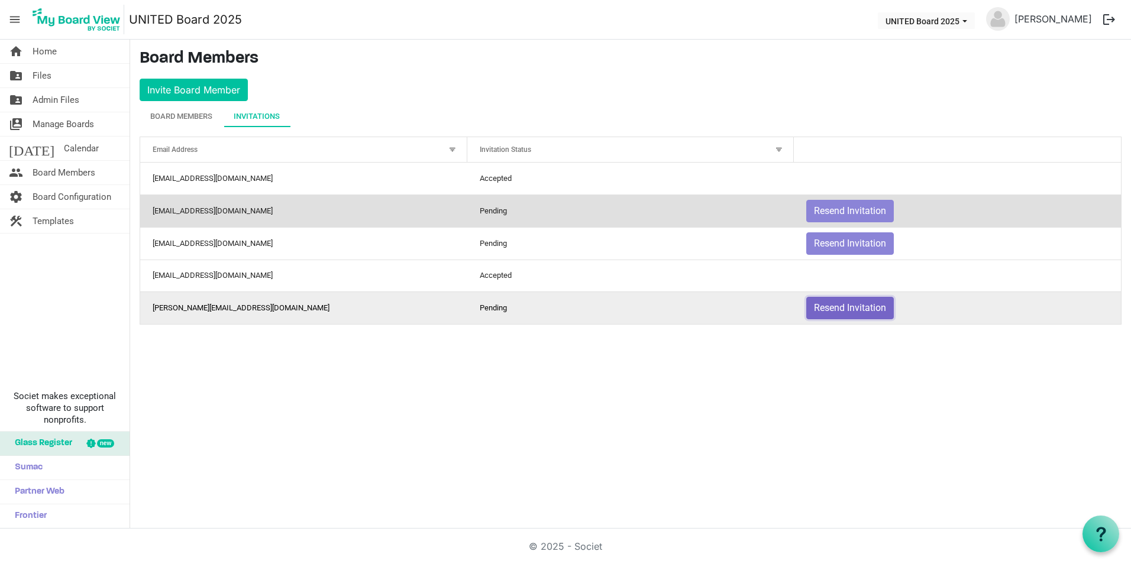
click at [859, 310] on button "Resend Invitation" at bounding box center [850, 308] width 88 height 22
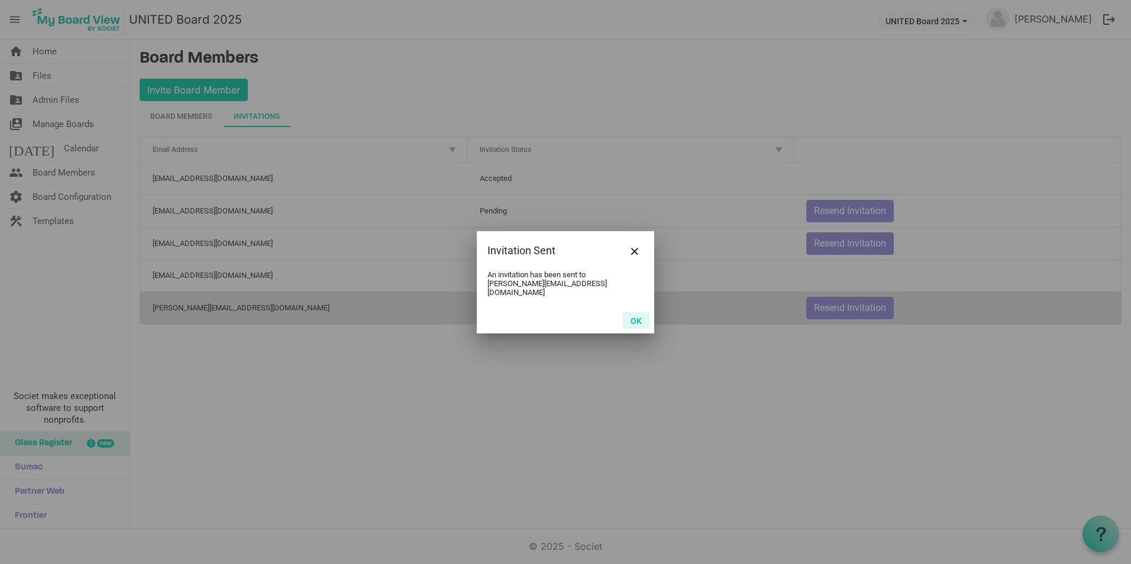
click at [641, 321] on button "OK" at bounding box center [636, 320] width 27 height 17
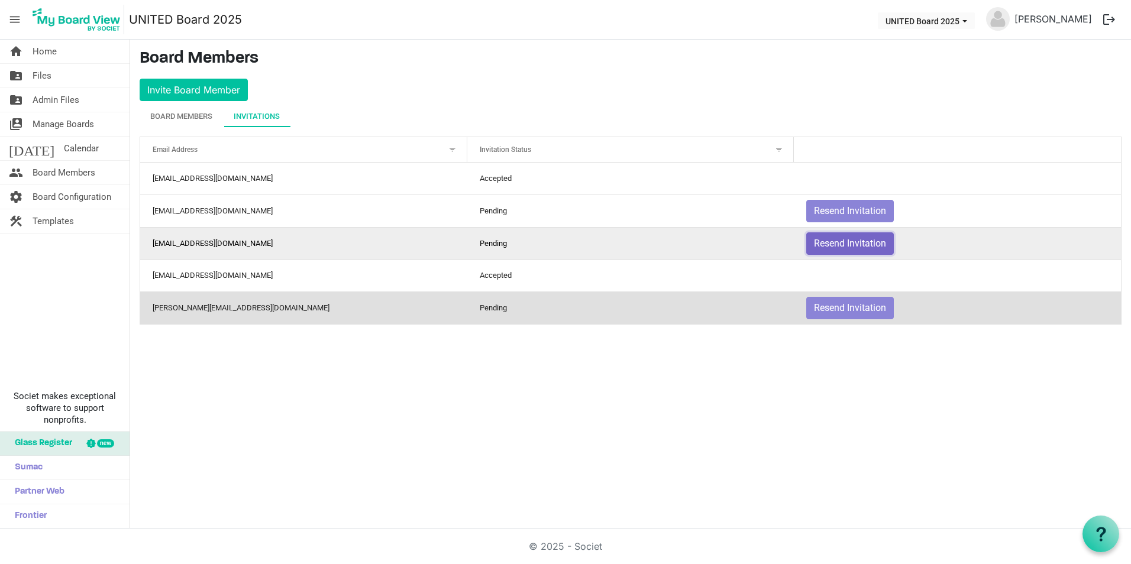
click at [829, 243] on button "Resend Invitation" at bounding box center [850, 244] width 88 height 22
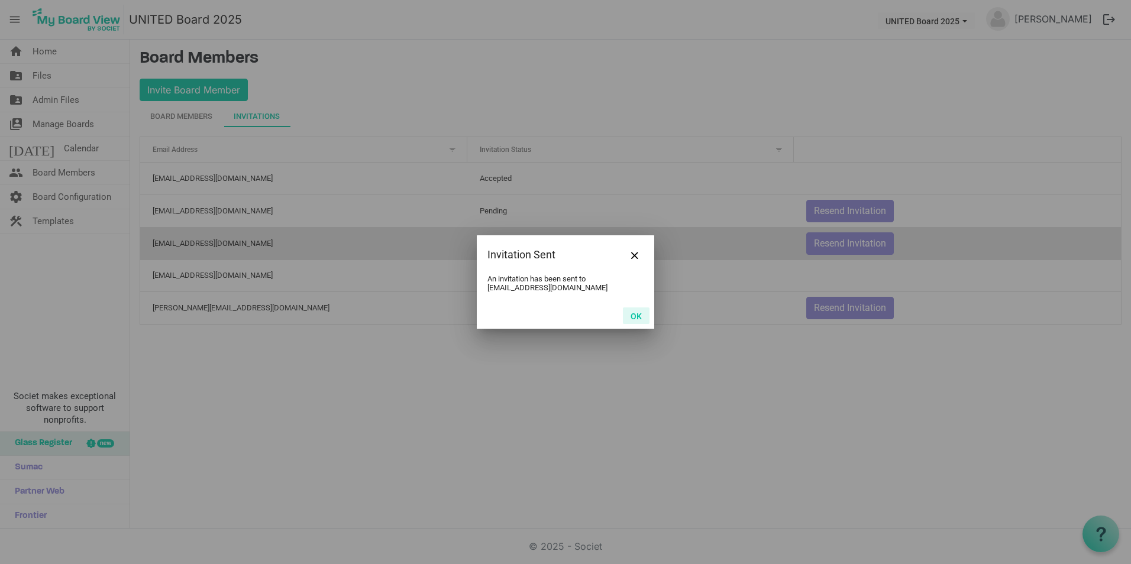
click at [641, 313] on button "OK" at bounding box center [636, 316] width 27 height 17
